Goal: Find specific page/section: Find specific page/section

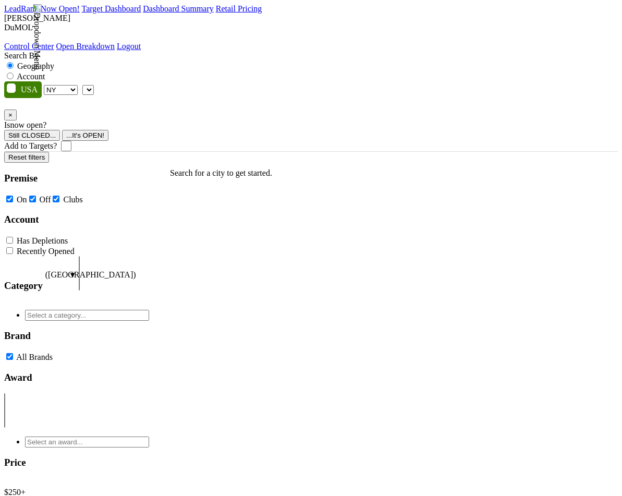
select select "NY"
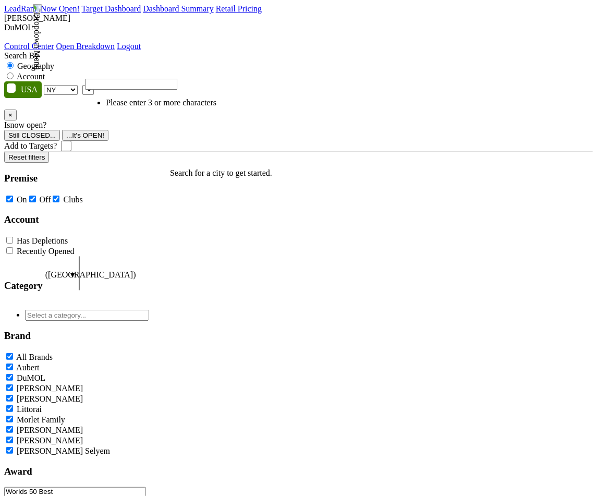
click at [94, 85] on span at bounding box center [94, 89] width 0 height 9
click at [45, 72] on label "Account" at bounding box center [31, 76] width 28 height 9
click at [14, 72] on input "Account" at bounding box center [10, 75] width 7 height 7
radio input "true"
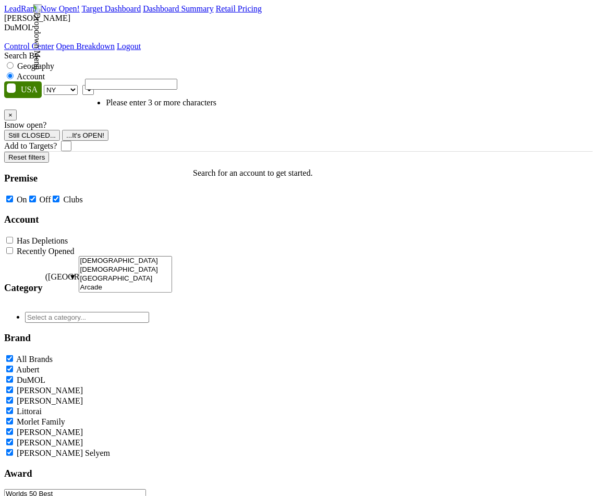
paste input "[PERSON_NAME]'s Bar & Boeuf"
type input "[PERSON_NAME]'s Bar & Boeuf"
click at [66, 85] on select "AK AL AR AZ CA CO CT DC DE FL [GEOGRAPHIC_DATA] HI IA ID IL IN KS [GEOGRAPHIC_D…" at bounding box center [61, 90] width 34 height 10
select select "OH"
click at [46, 85] on select "AK AL AR AZ CA CO CT DC DE FL [GEOGRAPHIC_DATA] HI IA ID IL IN KS [GEOGRAPHIC_D…" at bounding box center [61, 90] width 34 height 10
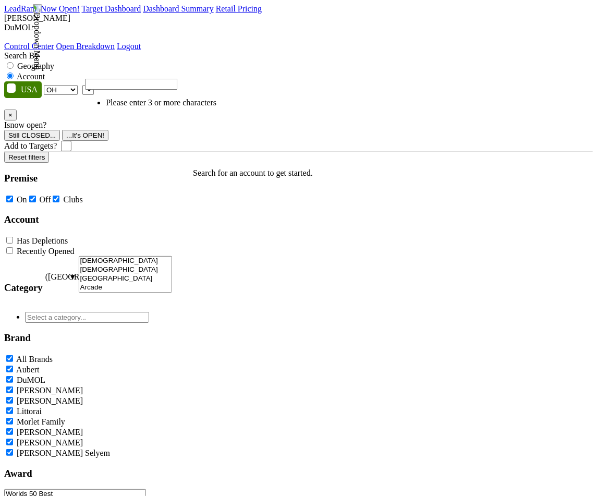
click at [153, 86] on input "search" at bounding box center [131, 84] width 92 height 11
type input "[PERSON_NAME]'s Bar & Boeuf"
click at [177, 105] on li "No results found" at bounding box center [141, 102] width 71 height 9
click at [112, 107] on li "No results found" at bounding box center [141, 102] width 71 height 9
click at [75, 85] on select "AK AL AR AZ CA CO CT DC DE FL [GEOGRAPHIC_DATA] HI IA ID IL IN KS [GEOGRAPHIC_D…" at bounding box center [61, 90] width 34 height 10
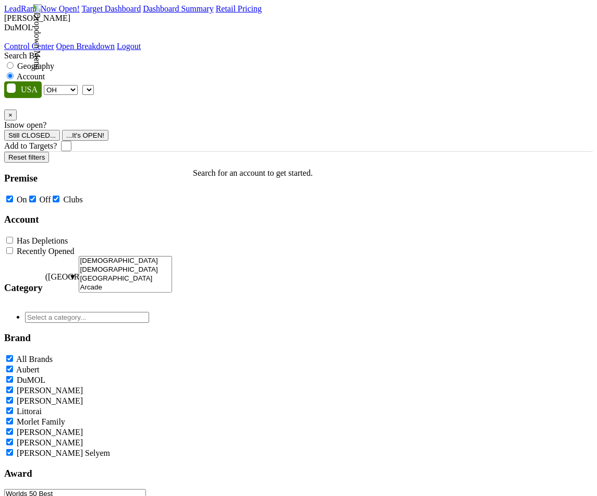
select select "IL"
click at [46, 85] on select "AK AL AR AZ CA CO CT DC DE FL [GEOGRAPHIC_DATA] HI IA ID IL IN KS [GEOGRAPHIC_D…" at bounding box center [61, 90] width 34 height 10
click at [94, 85] on span at bounding box center [94, 89] width 0 height 9
click at [175, 86] on div "Search By Geography Account AK AL AR AZ CA CO CT DC DE FL [GEOGRAPHIC_DATA] HI …" at bounding box center [298, 101] width 589 height 100
click at [94, 85] on span at bounding box center [94, 89] width 0 height 9
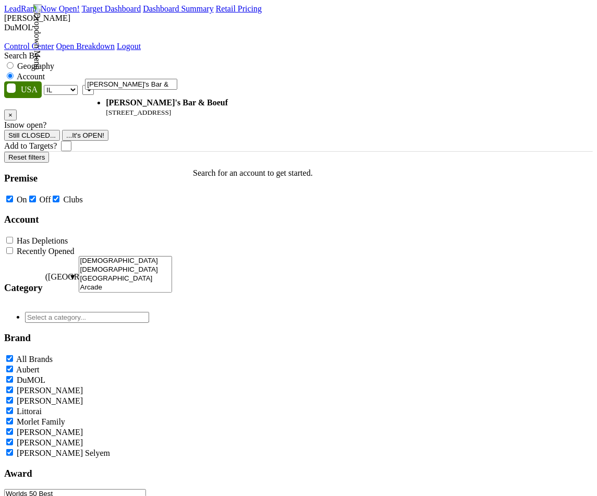
type input "[PERSON_NAME]'s Bar & Boeuf"
select select "263913"
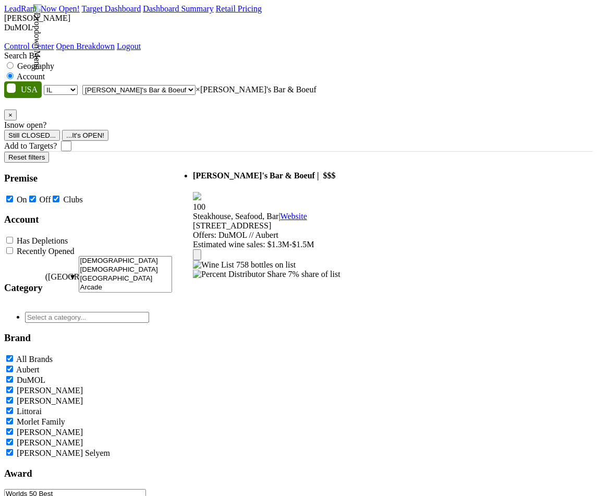
click at [70, 85] on select "AK AL AR AZ CA CO CT DC DE FL [GEOGRAPHIC_DATA] HI IA ID IL IN KS [GEOGRAPHIC_D…" at bounding box center [61, 90] width 34 height 10
select select "IN"
click at [46, 85] on select "AK AL AR AZ CA CO CT DC DE FL [GEOGRAPHIC_DATA] HI IA ID IL IN KS [GEOGRAPHIC_D…" at bounding box center [61, 90] width 34 height 10
select select
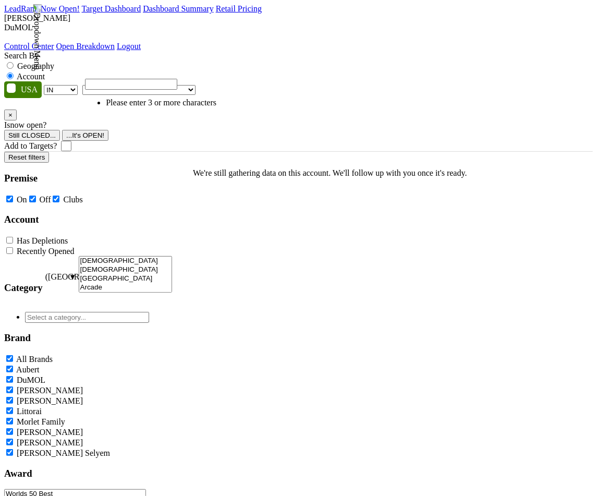
click at [72, 85] on select "AK AL AR AZ CA CO CT DC DE FL [GEOGRAPHIC_DATA] HI IA ID IL IN KS [GEOGRAPHIC_D…" at bounding box center [61, 90] width 34 height 10
click at [196, 85] on span at bounding box center [196, 89] width 0 height 9
type input "[PERSON_NAME]'s Bar & Boeuf"
click at [67, 85] on select "AK AL AR AZ CA CO CT DC DE FL [GEOGRAPHIC_DATA] HI IA ID IL IN KS [GEOGRAPHIC_D…" at bounding box center [61, 90] width 34 height 10
select select "KS"
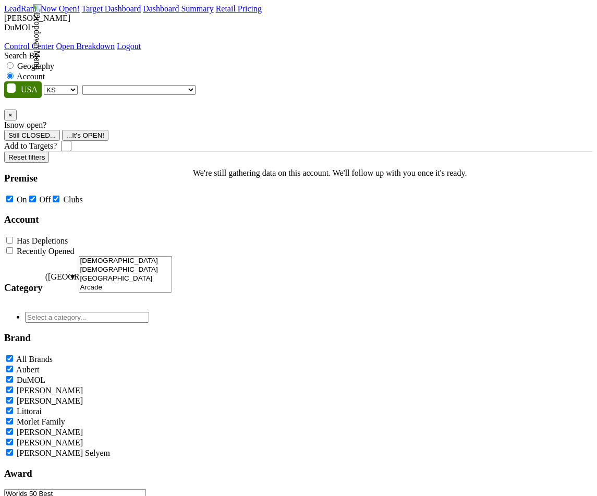
click at [46, 85] on select "AK AL AR AZ CA CO CT DC DE FL [GEOGRAPHIC_DATA] HI IA ID IL IN KS [GEOGRAPHIC_D…" at bounding box center [61, 90] width 34 height 10
type input "[PERSON_NAME]'s Bar & Boeuf"
click at [73, 85] on select "AK AL AR AZ CA CO CT DC DE FL [GEOGRAPHIC_DATA] HI IA ID IL IN KS [GEOGRAPHIC_D…" at bounding box center [61, 90] width 34 height 10
select select "IL"
click at [46, 85] on select "AK AL AR AZ CA CO CT DC DE FL [GEOGRAPHIC_DATA] HI IA ID IL IN KS [GEOGRAPHIC_D…" at bounding box center [61, 90] width 34 height 10
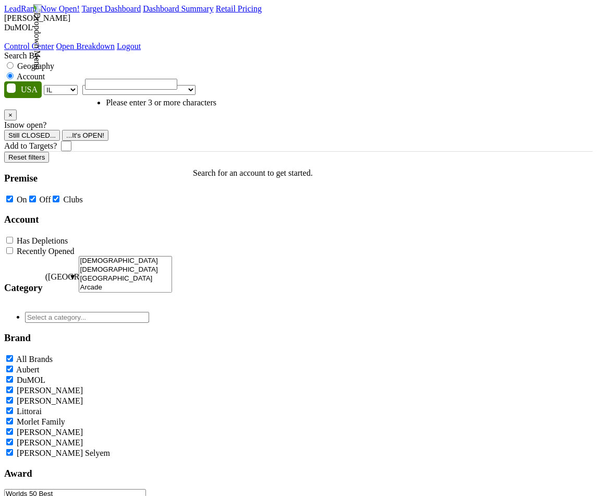
click at [170, 83] on input "search" at bounding box center [131, 84] width 92 height 11
type input "[PERSON_NAME]'s Bar & Boeuf"
click at [64, 85] on select "AK AL AR AZ CA CO CT DC DE FL [GEOGRAPHIC_DATA] HI IA ID IL IN KS [GEOGRAPHIC_D…" at bounding box center [61, 90] width 34 height 10
select select "IN"
click at [46, 85] on select "AK AL AR AZ CA CO CT DC DE FL [GEOGRAPHIC_DATA] HI IA ID IL IN KS [GEOGRAPHIC_D…" at bounding box center [61, 90] width 34 height 10
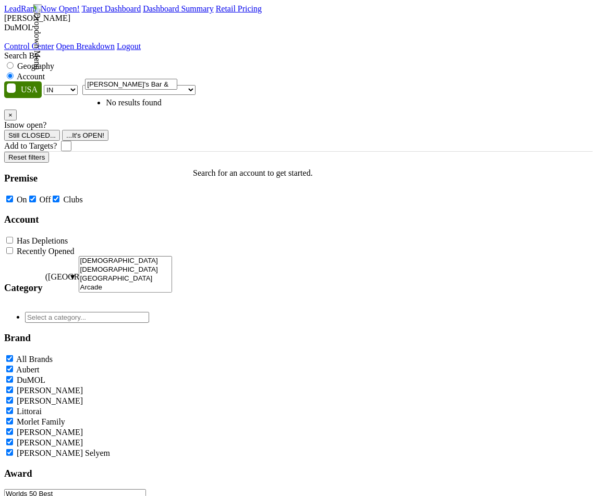
type input "[PERSON_NAME]'s Bar & Boeuf"
click at [74, 85] on select "AK AL AR AZ CA CO CT DC DE FL [GEOGRAPHIC_DATA] HI IA ID IL IN KS [GEOGRAPHIC_D…" at bounding box center [61, 90] width 34 height 10
select select "IL"
click at [46, 85] on select "AK AL AR AZ CA CO CT DC DE FL [GEOGRAPHIC_DATA] HI IA ID IL IN KS [GEOGRAPHIC_D…" at bounding box center [61, 90] width 34 height 10
type input "v"
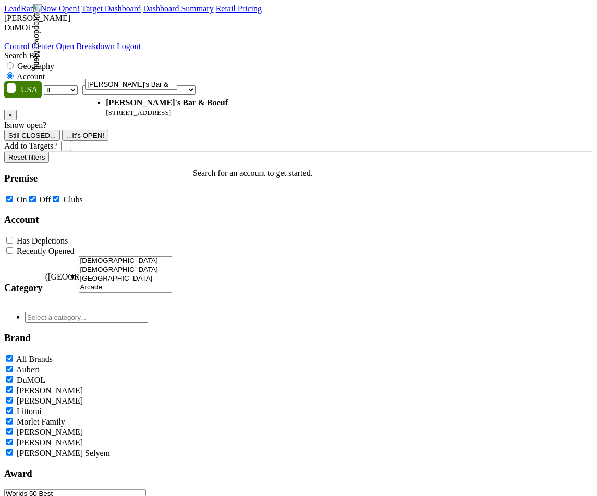
type input "[PERSON_NAME]'s Bar & Boeuf"
select select "263913"
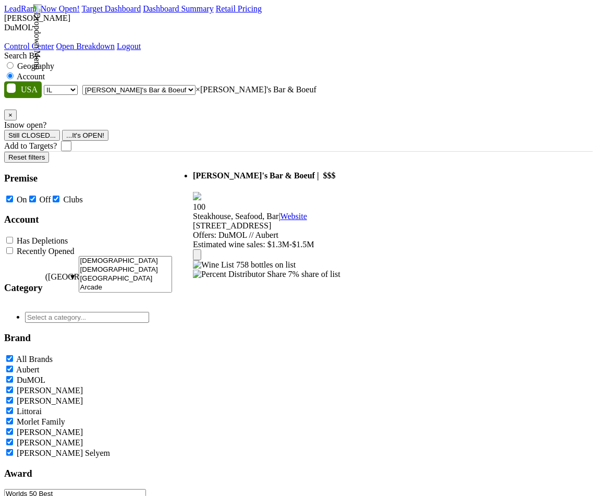
click at [71, 85] on select "AK AL AR AZ CA CO CT DC DE FL [GEOGRAPHIC_DATA] HI IA ID IL IN KS [GEOGRAPHIC_D…" at bounding box center [61, 90] width 34 height 10
select select "KS"
click at [46, 85] on select "AK AL AR AZ CA CO CT DC DE FL [GEOGRAPHIC_DATA] HI IA ID IL IN KS [GEOGRAPHIC_D…" at bounding box center [61, 90] width 34 height 10
select select
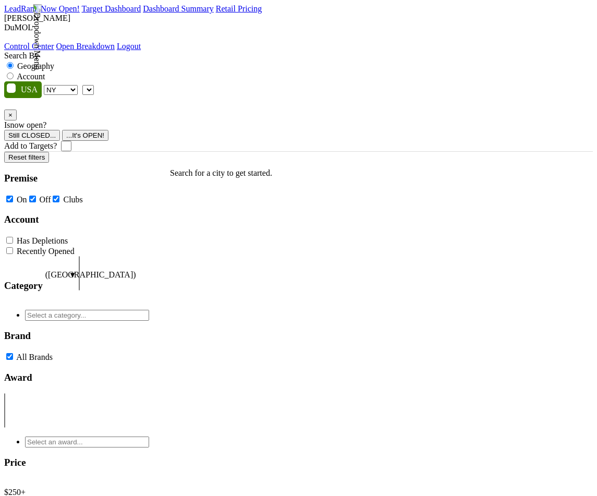
select select "NY"
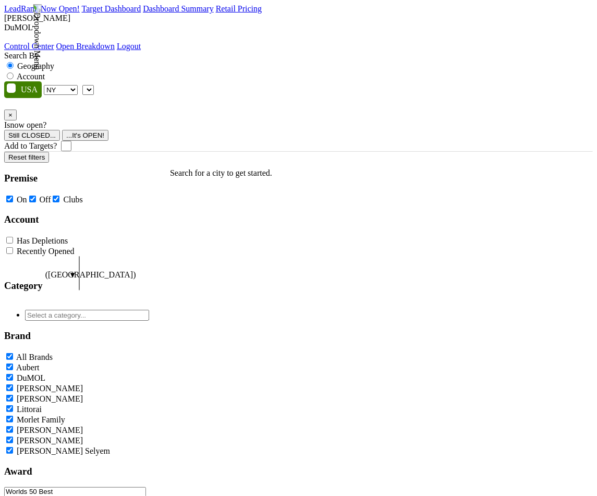
click at [45, 72] on label "Account" at bounding box center [31, 76] width 28 height 9
click at [14, 72] on input "Account" at bounding box center [10, 75] width 7 height 7
radio input "true"
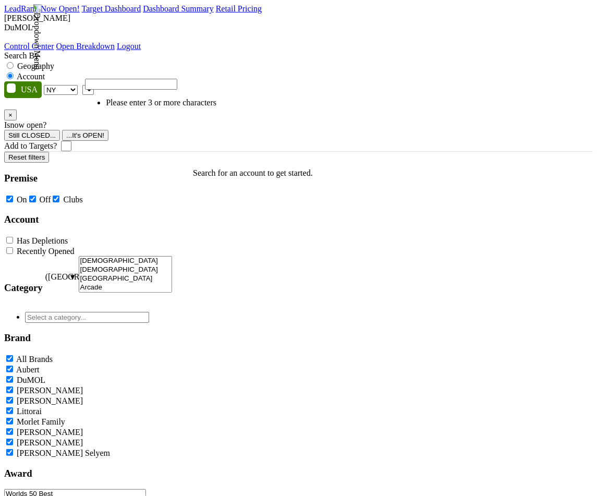
paste input "[PERSON_NAME]'s Bar & Boeuf"
type input "[PERSON_NAME]'s Bar & Boeuf"
click at [75, 85] on select "AK AL AR AZ CA CO CT DC DE FL [GEOGRAPHIC_DATA] HI IA ID IL IN KS [GEOGRAPHIC_D…" at bounding box center [61, 90] width 34 height 10
select select "IL"
click at [46, 85] on select "AK AL AR AZ CA CO CT DC DE FL [GEOGRAPHIC_DATA] HI IA ID IL IN KS [GEOGRAPHIC_D…" at bounding box center [61, 90] width 34 height 10
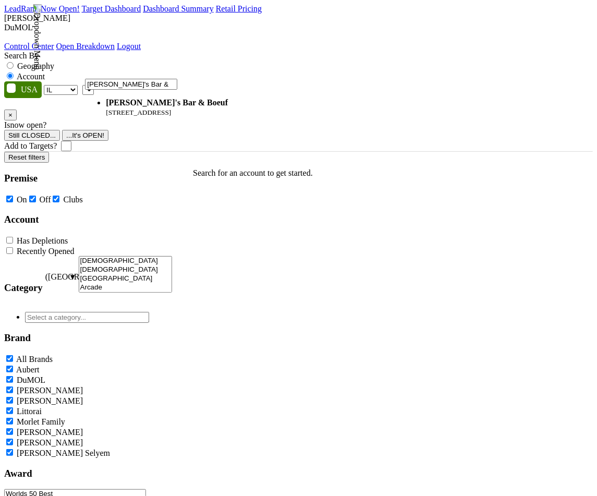
type input "[PERSON_NAME]'s Bar & Boeuf"
select select "263913"
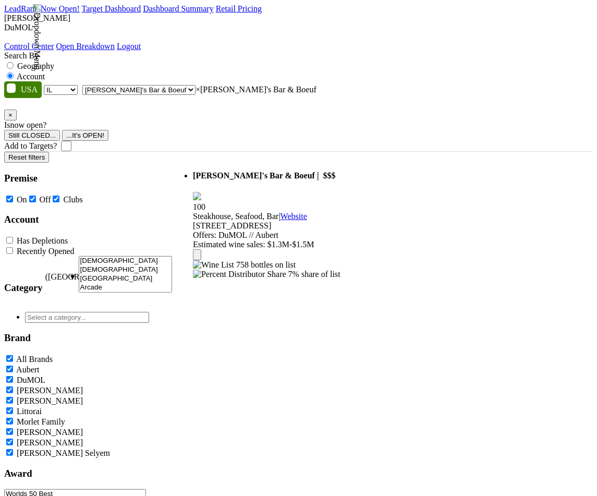
click at [70, 85] on select "AK AL AR AZ CA CO CT DC DE FL [GEOGRAPHIC_DATA] HI IA ID IL IN KS [GEOGRAPHIC_D…" at bounding box center [61, 90] width 34 height 10
select select "IN"
click at [46, 85] on select "AK AL AR AZ CA CO CT DC DE FL [GEOGRAPHIC_DATA] HI IA ID IL IN KS [GEOGRAPHIC_D…" at bounding box center [61, 90] width 34 height 10
select select
